Goal: Find specific page/section: Find specific page/section

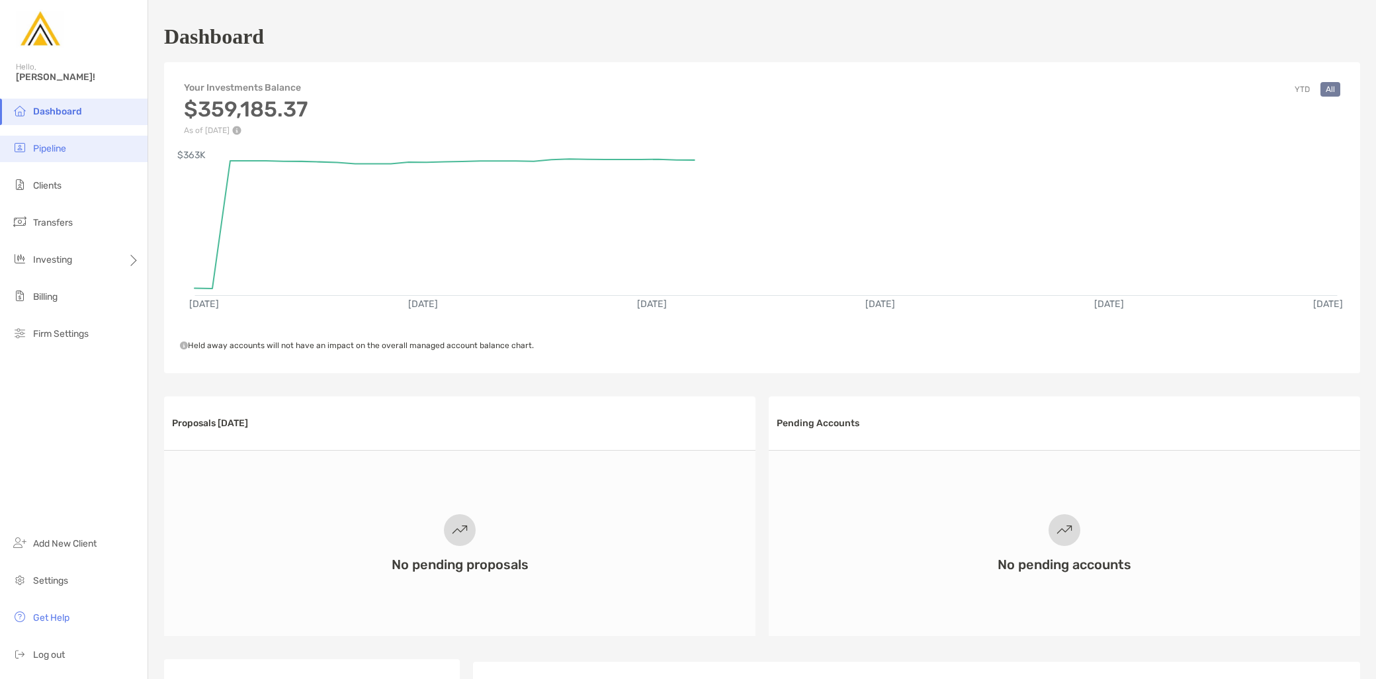
click at [73, 156] on li "Pipeline" at bounding box center [74, 149] width 148 height 26
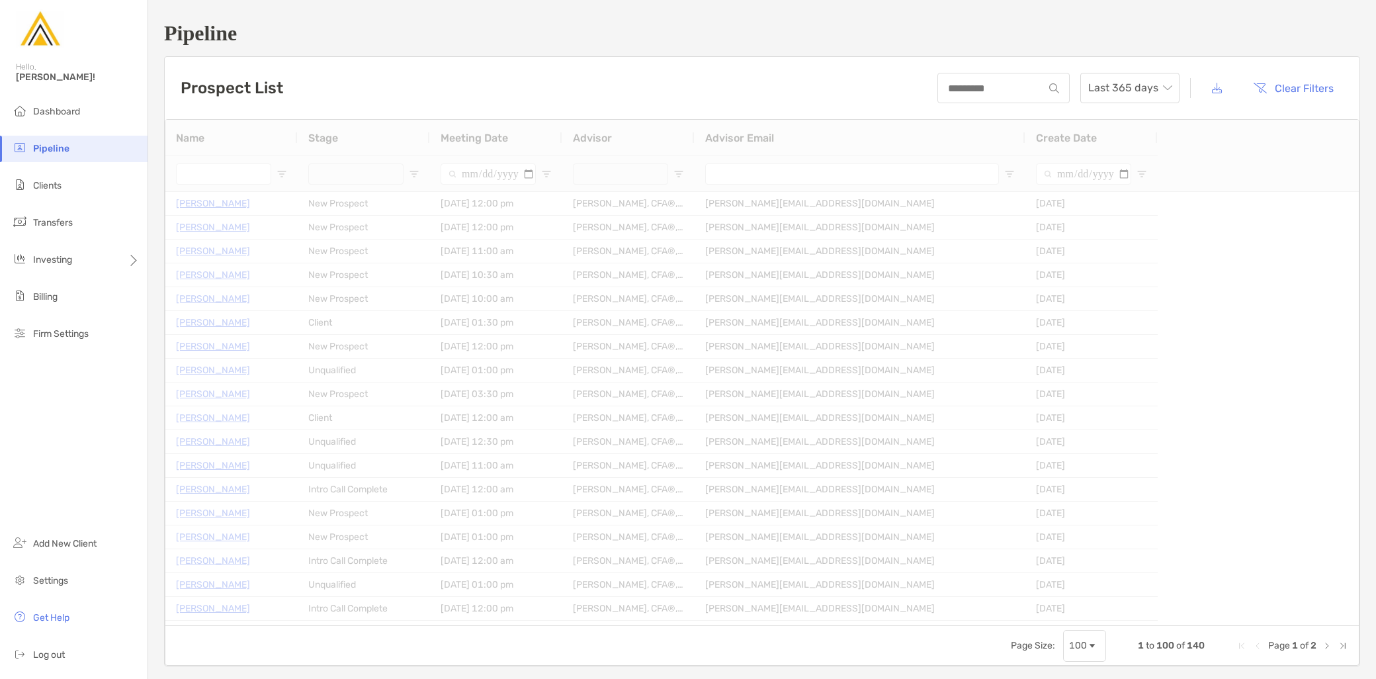
type input "**********"
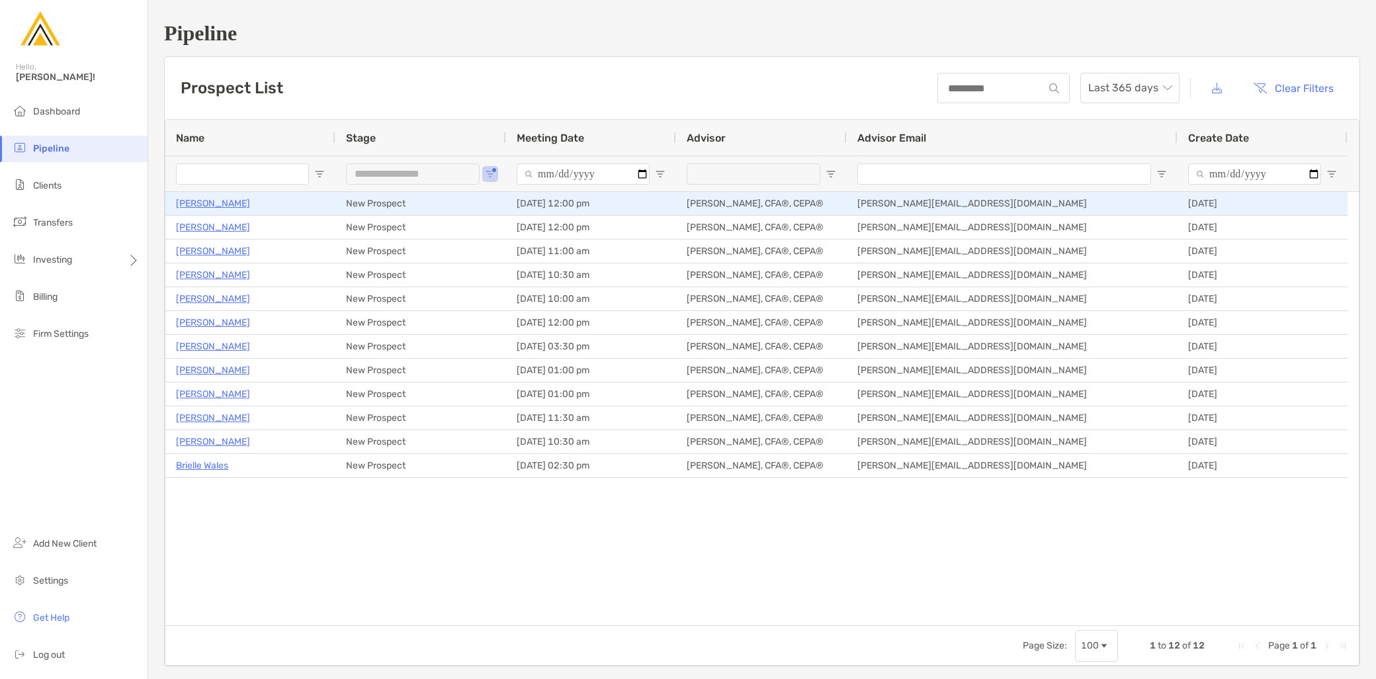
click at [185, 201] on p "[PERSON_NAME]" at bounding box center [213, 203] width 74 height 17
